Goal: Navigation & Orientation: Find specific page/section

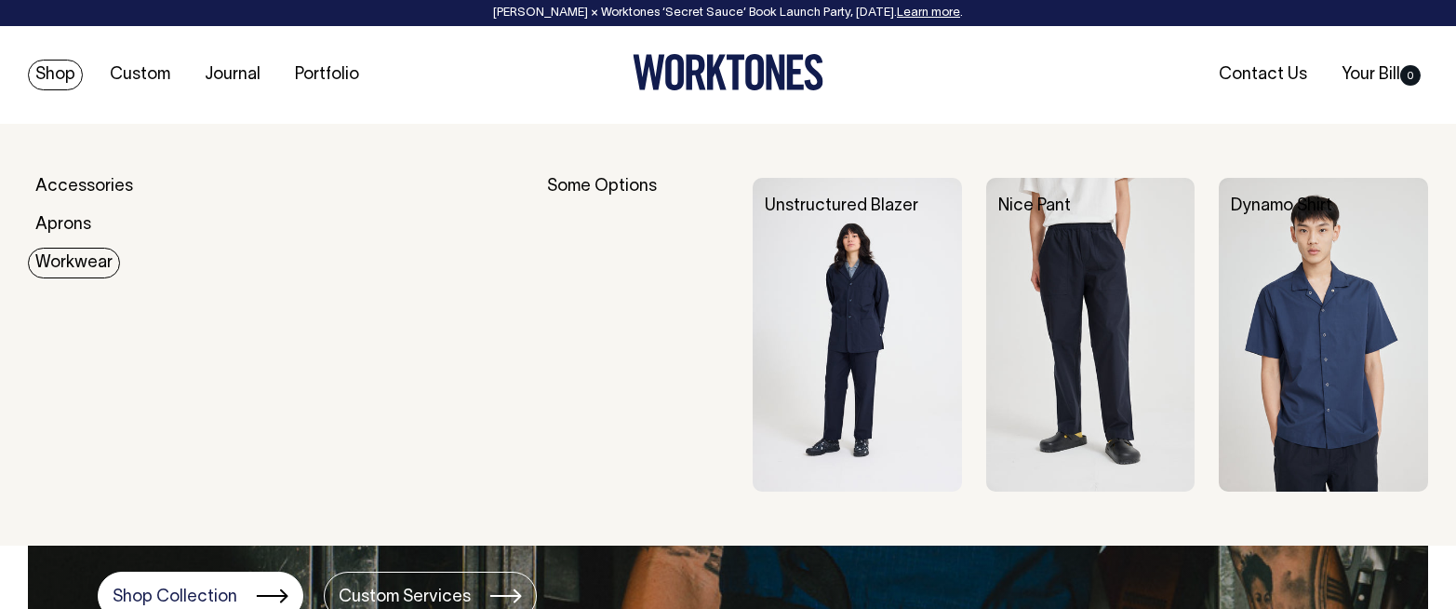
click at [874, 315] on img at bounding box center [857, 335] width 209 height 314
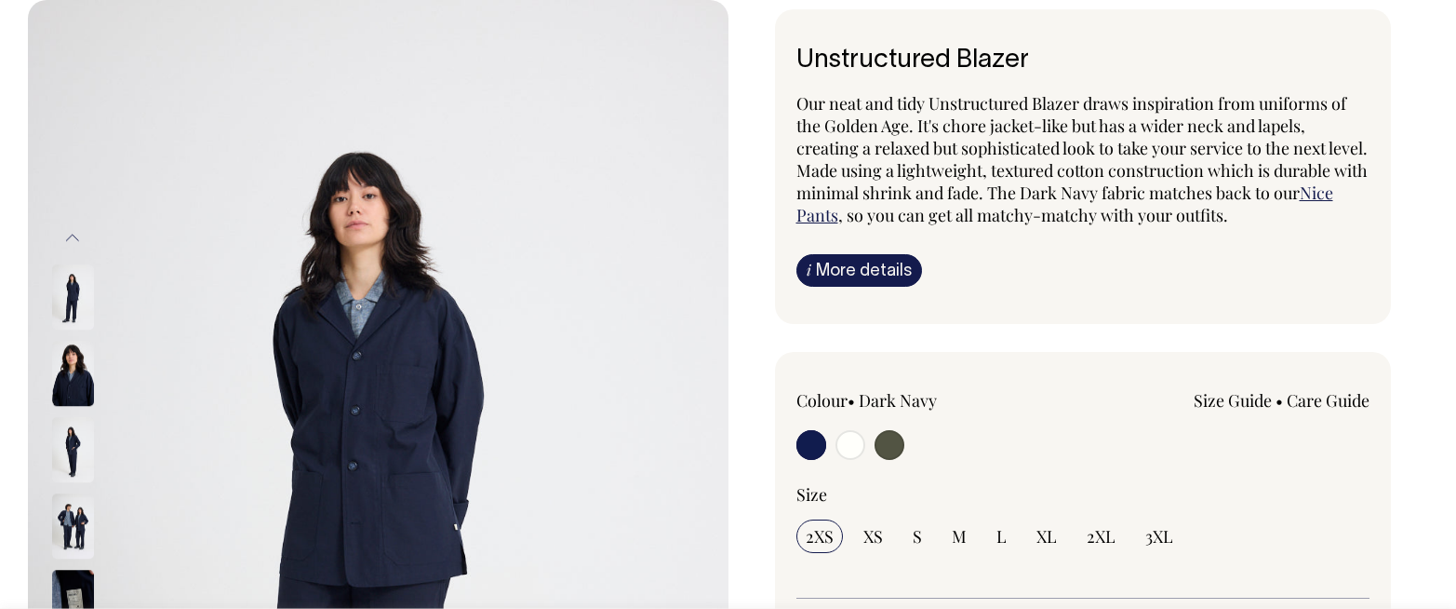
scroll to position [124, 0]
click at [66, 457] on img at bounding box center [73, 449] width 42 height 65
click at [71, 512] on img at bounding box center [73, 525] width 42 height 65
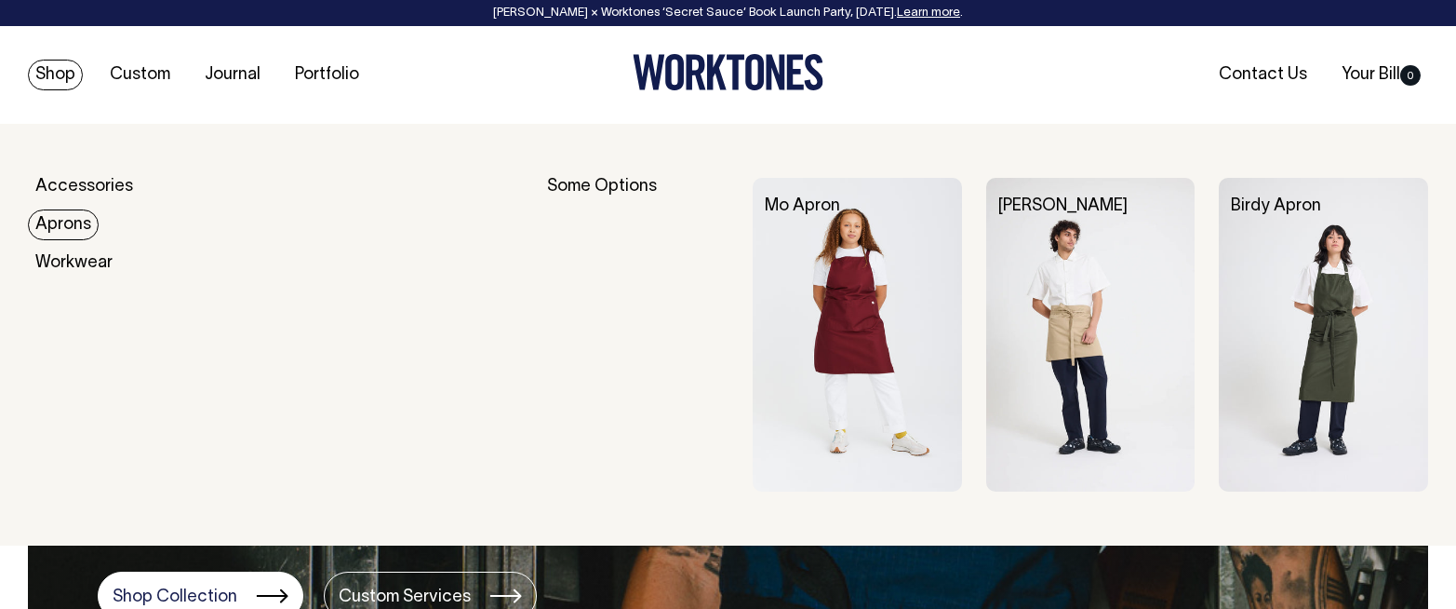
click at [76, 222] on link "Aprons" at bounding box center [63, 224] width 71 height 31
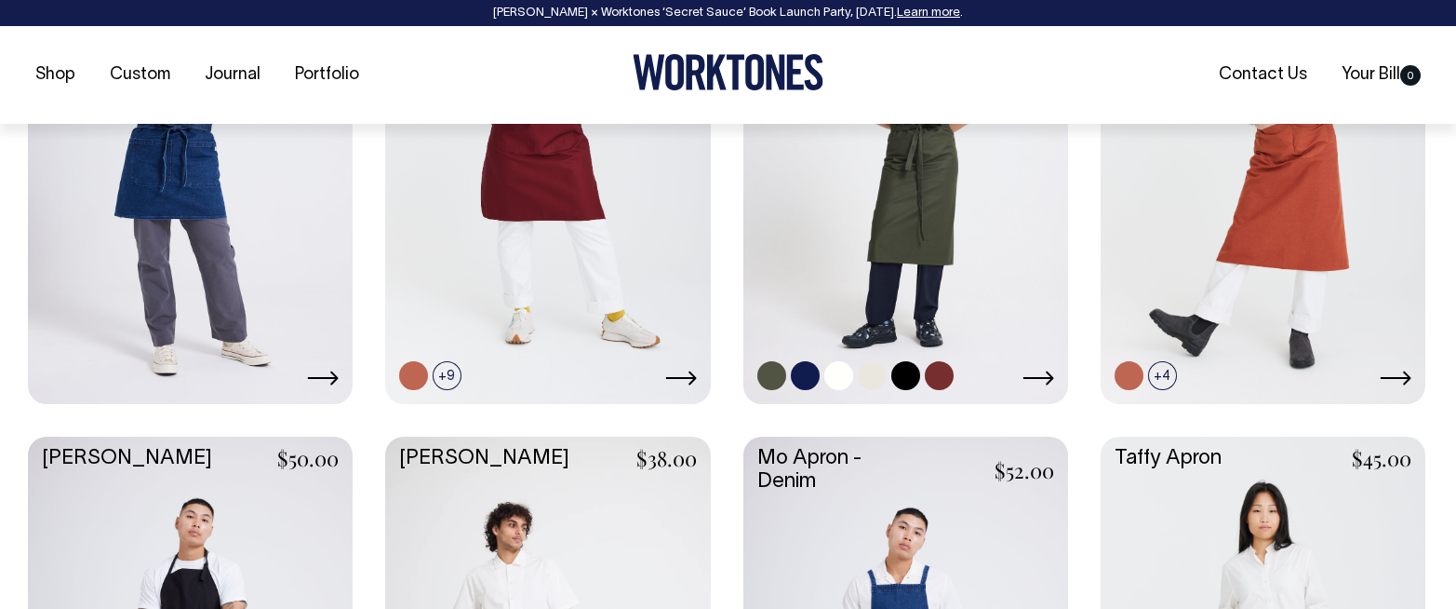
scroll to position [954, 0]
